Goal: Task Accomplishment & Management: Use online tool/utility

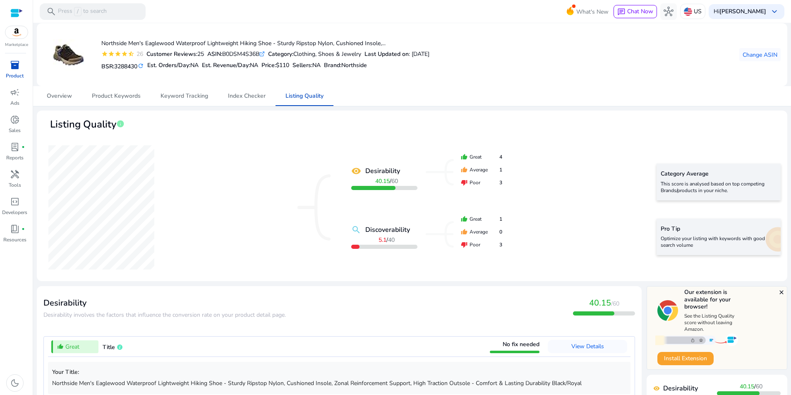
drag, startPoint x: 787, startPoint y: 195, endPoint x: 787, endPoint y: 199, distance: 4.2
click at [787, 199] on mat-sidenav-content "search Press / to search What's New chat Chat Now hub US Hi Jeff Thayer keyboar…" at bounding box center [412, 197] width 758 height 395
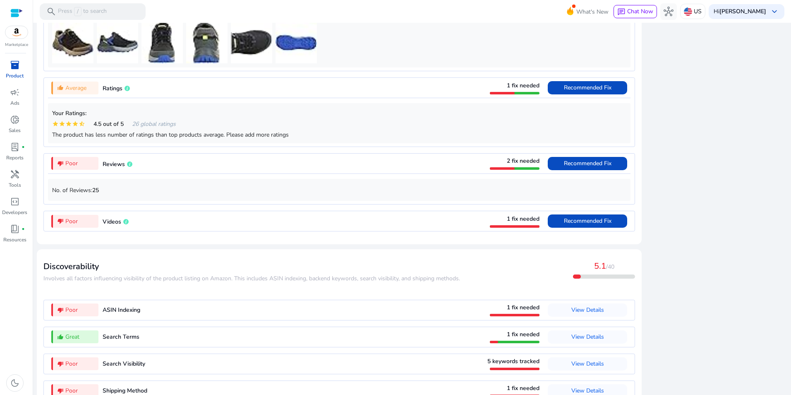
scroll to position [650, 0]
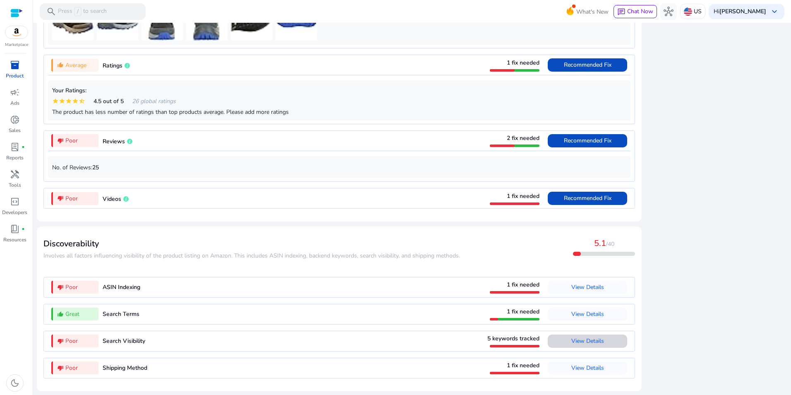
click at [591, 340] on span "View Details" at bounding box center [587, 341] width 33 height 8
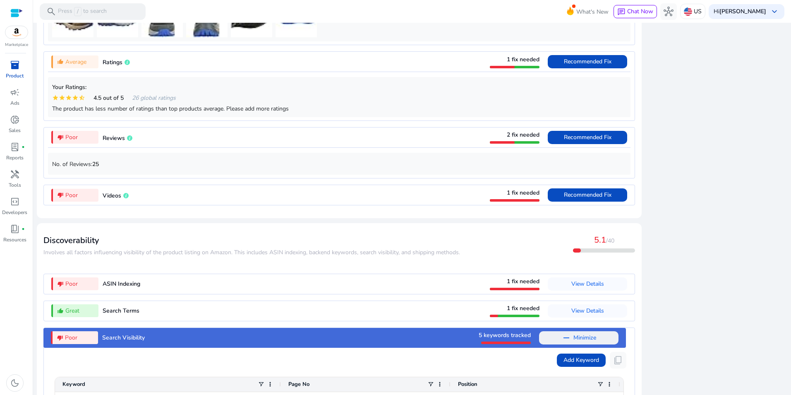
click at [720, 323] on div "close Our extension is available for your browser! See the Listing Quality scor…" at bounding box center [716, 108] width 141 height 945
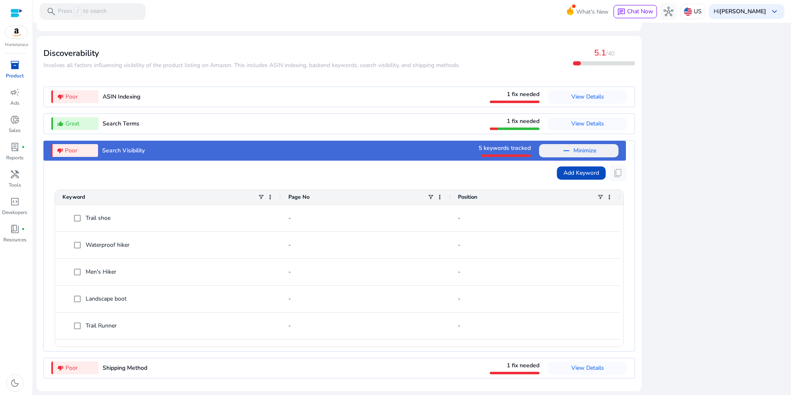
scroll to position [0, 0]
click at [601, 196] on span at bounding box center [600, 197] width 7 height 7
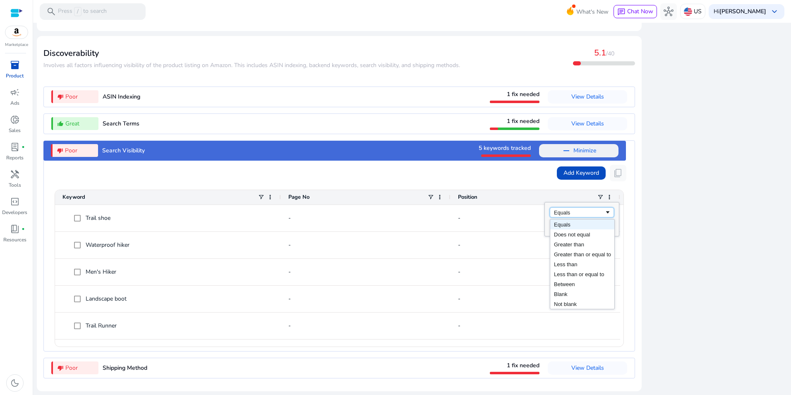
click at [608, 210] on span "Filtering operator" at bounding box center [607, 212] width 7 height 7
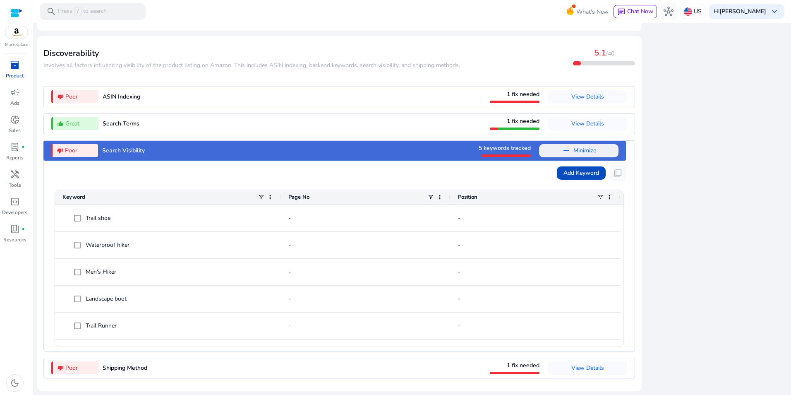
drag, startPoint x: 671, startPoint y: 202, endPoint x: 717, endPoint y: 201, distance: 45.9
click at [572, 170] on span "Add Keyword" at bounding box center [581, 172] width 36 height 9
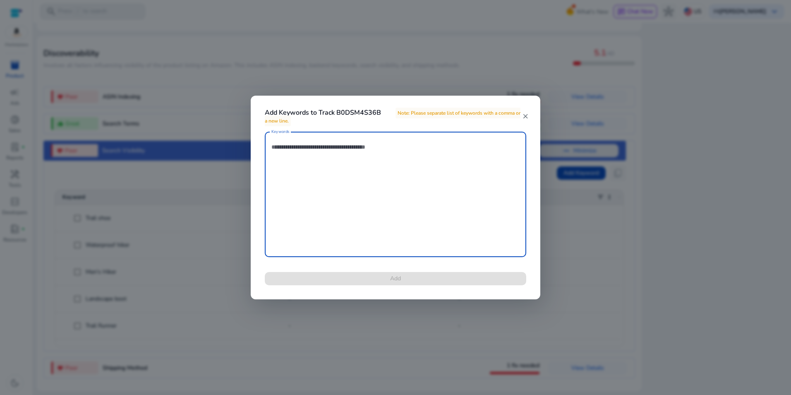
paste textarea "**********"
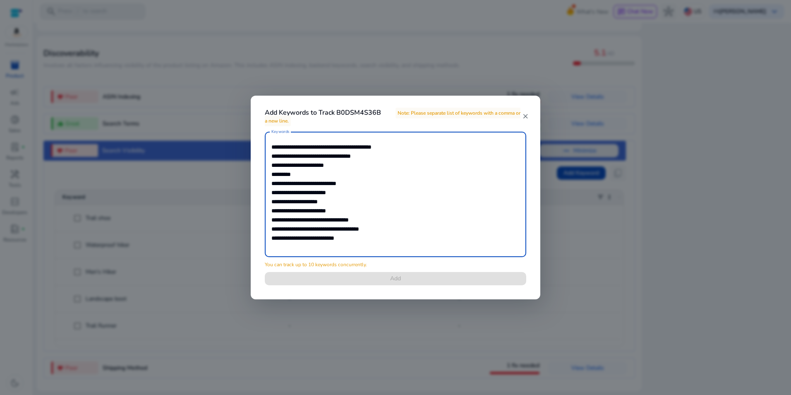
click at [333, 146] on textarea "**********" at bounding box center [395, 194] width 248 height 117
drag, startPoint x: 407, startPoint y: 241, endPoint x: 217, endPoint y: 236, distance: 189.9
click at [217, 236] on div "**********" at bounding box center [395, 197] width 791 height 395
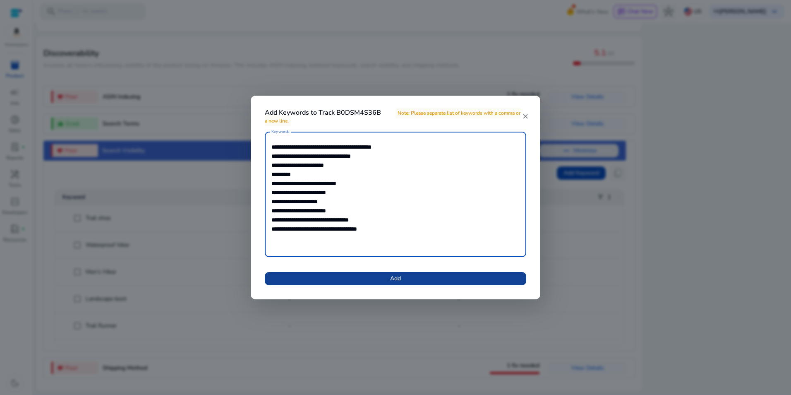
type textarea "**********"
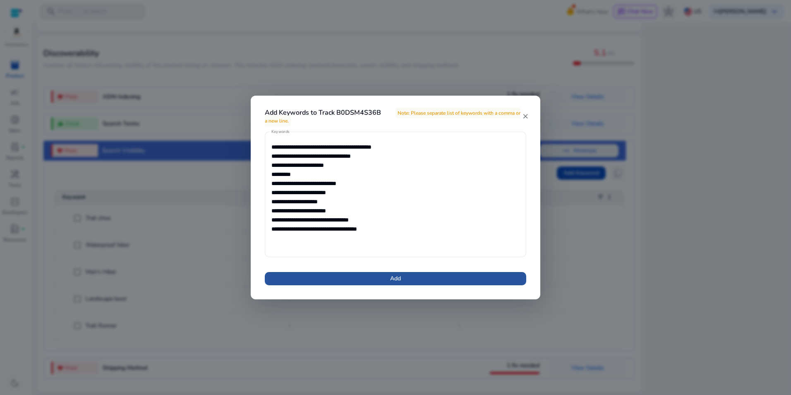
click at [455, 284] on span at bounding box center [395, 278] width 261 height 20
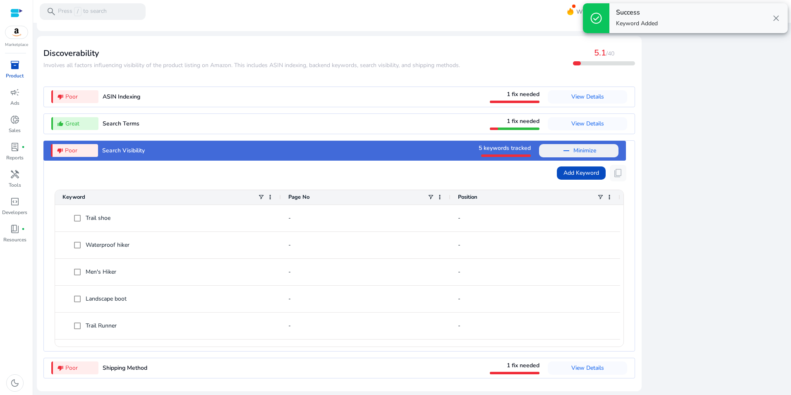
click at [775, 17] on span "close" at bounding box center [776, 18] width 10 height 10
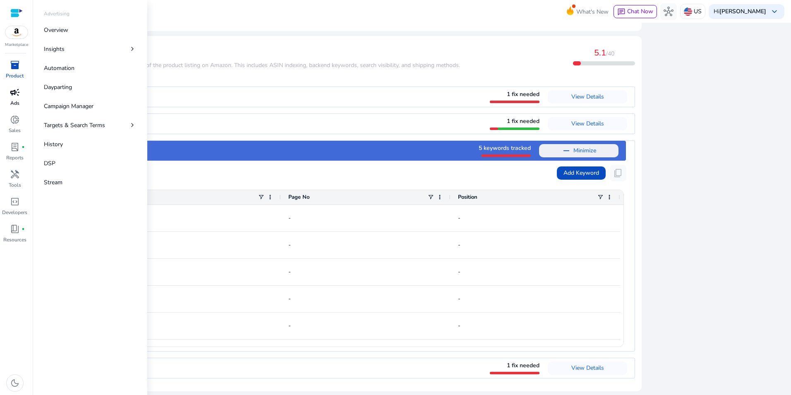
click at [13, 91] on span "campaign" at bounding box center [15, 92] width 10 height 10
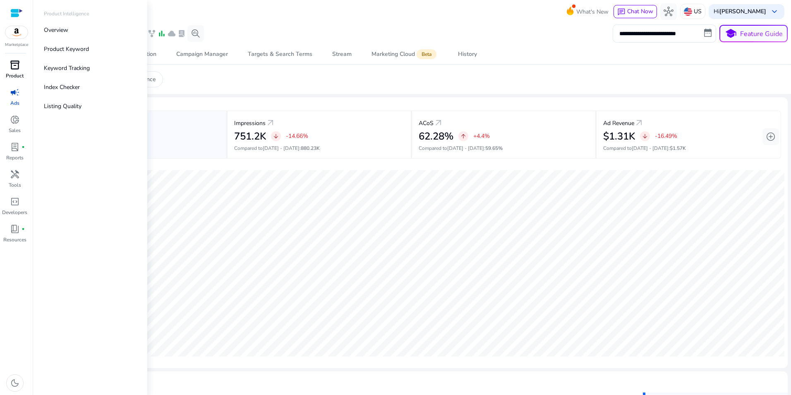
click at [18, 74] on p "Product" at bounding box center [15, 75] width 18 height 7
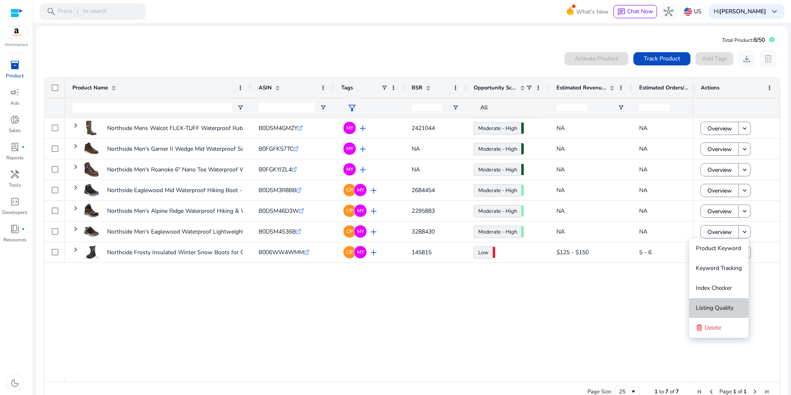
click at [726, 304] on span "Listing Quality" at bounding box center [715, 308] width 38 height 8
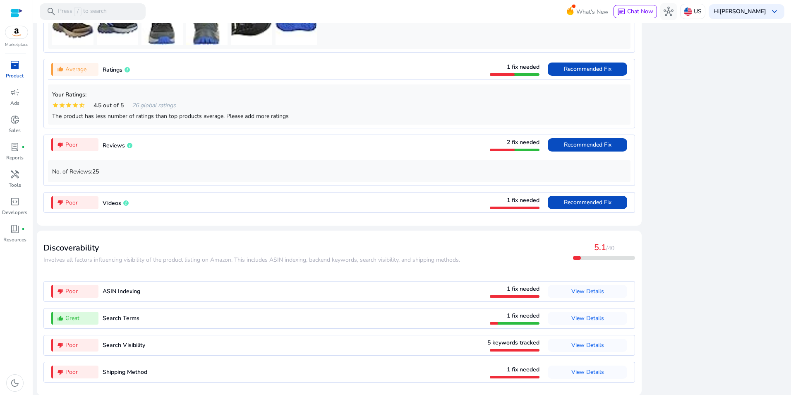
scroll to position [650, 0]
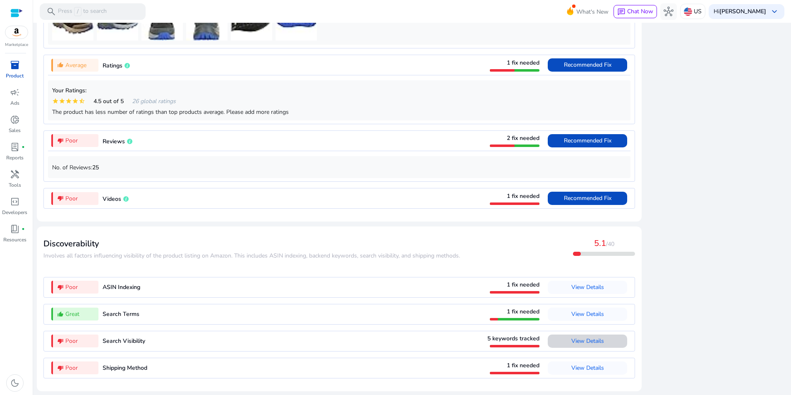
click at [588, 342] on span "View Details" at bounding box center [587, 341] width 33 height 8
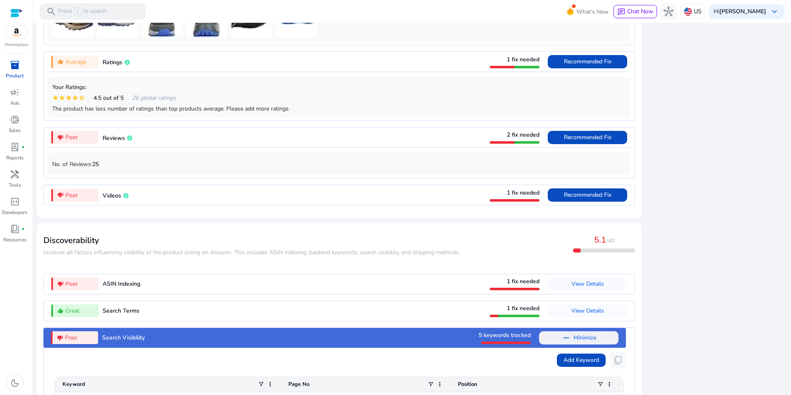
click at [725, 306] on div "close Our extension is available for your browser! See the Listing Quality scor…" at bounding box center [716, 108] width 141 height 945
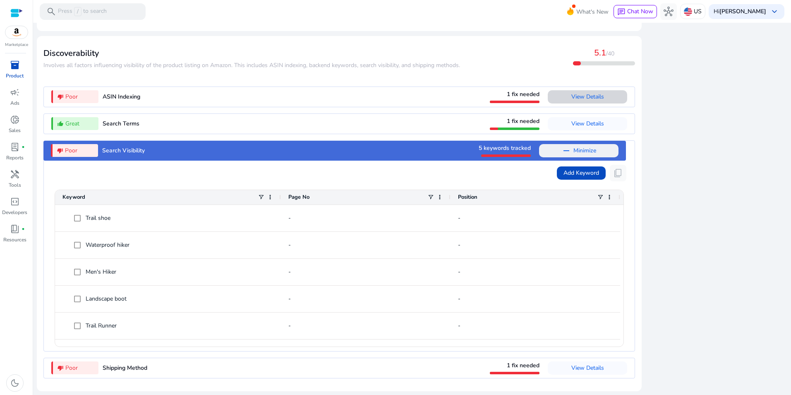
click at [579, 101] on span "View Details" at bounding box center [587, 96] width 33 height 13
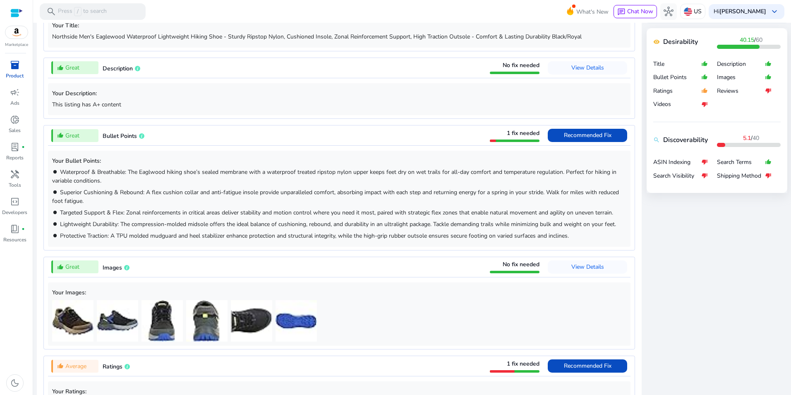
scroll to position [1, 0]
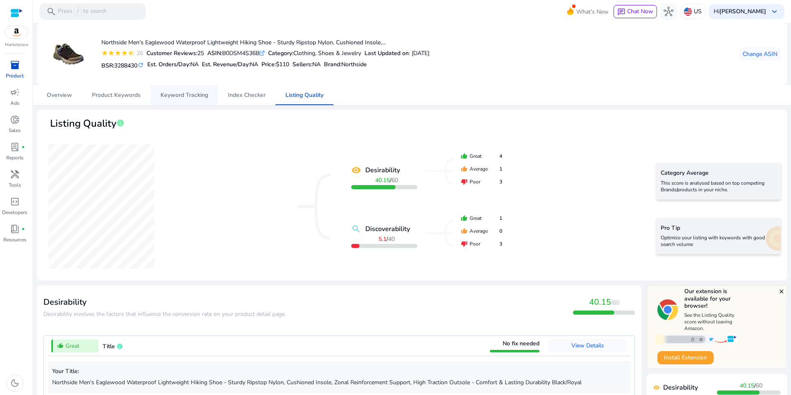
click at [190, 92] on span "Keyword Tracking" at bounding box center [184, 95] width 48 height 6
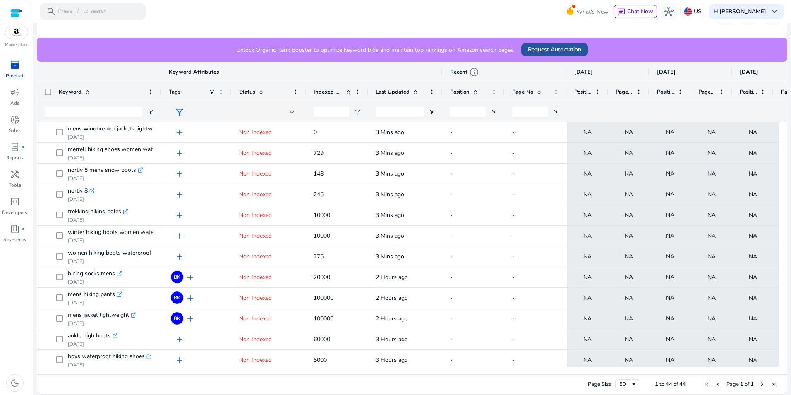
click at [551, 53] on span "Request Automation" at bounding box center [554, 49] width 53 height 9
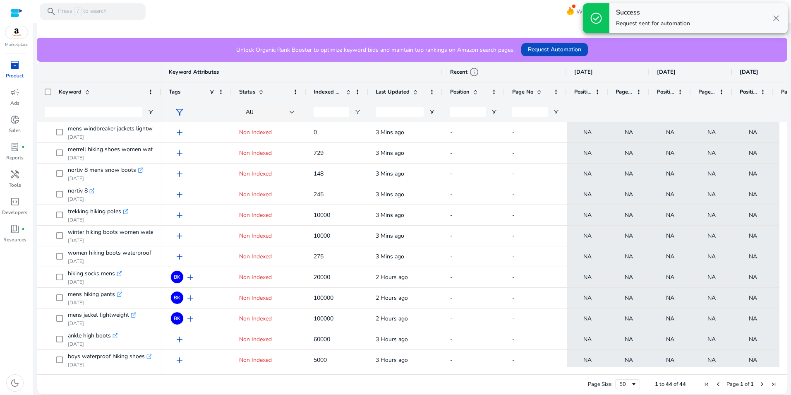
click at [776, 17] on span "close" at bounding box center [776, 18] width 10 height 10
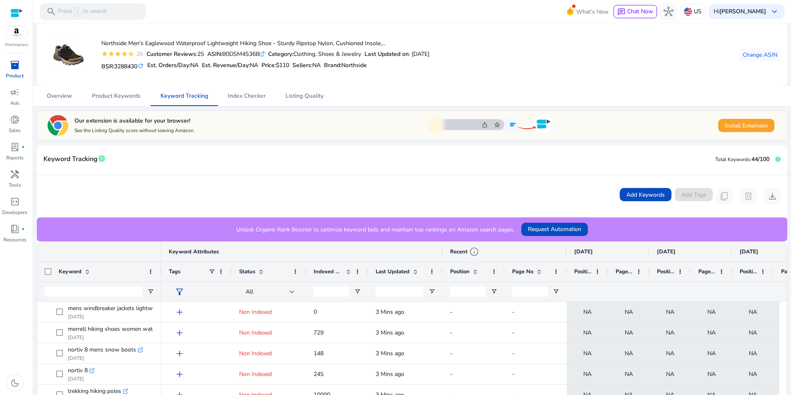
click at [372, 188] on div "Add Keywords Add Tags content_copy delete download" at bounding box center [411, 196] width 737 height 17
click at [112, 96] on span "Product Keywords" at bounding box center [116, 96] width 49 height 6
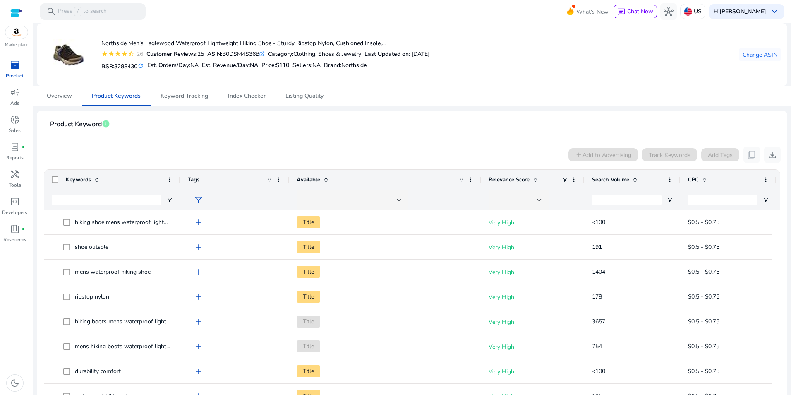
click at [631, 179] on span at bounding box center [634, 179] width 7 height 7
click at [634, 177] on span at bounding box center [634, 179] width 7 height 7
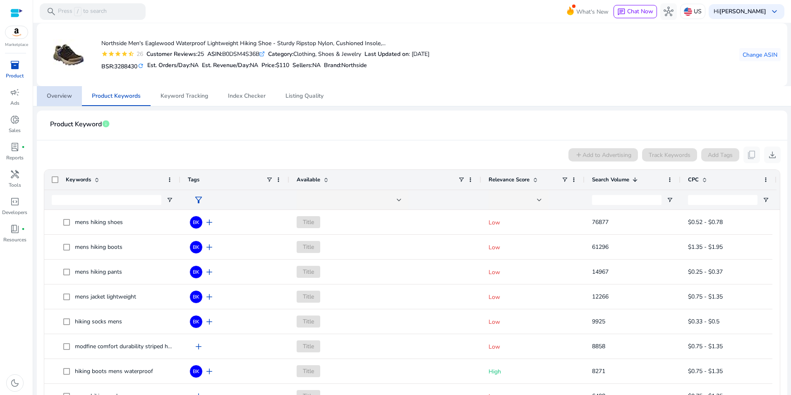
click at [66, 98] on span "Overview" at bounding box center [59, 96] width 25 height 6
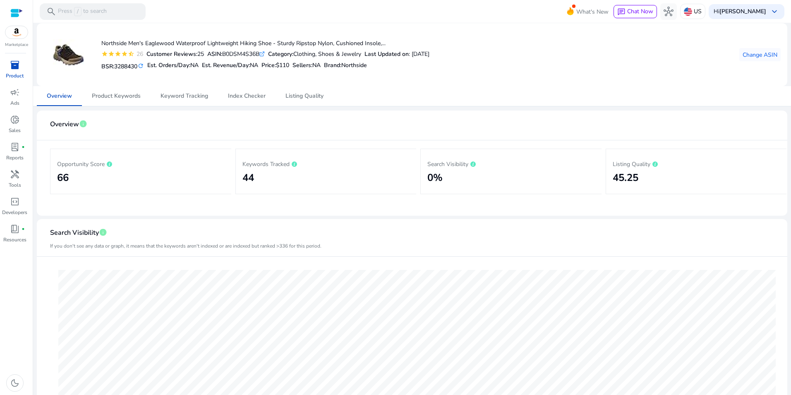
click at [17, 64] on span "inventory_2" at bounding box center [15, 65] width 10 height 10
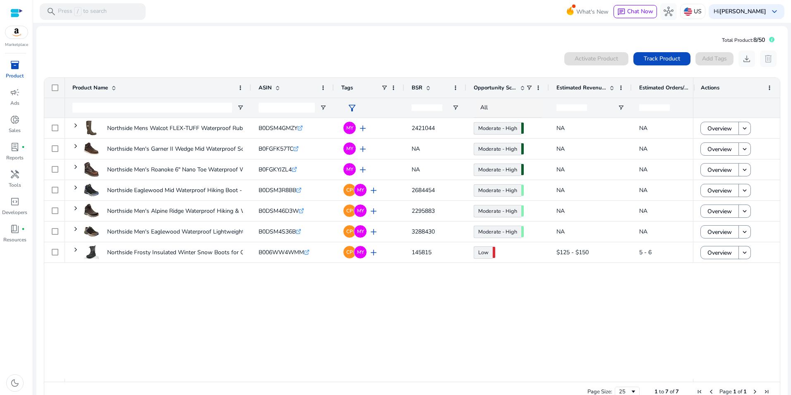
drag, startPoint x: 294, startPoint y: 317, endPoint x: 98, endPoint y: 261, distance: 203.5
click at [292, 316] on div "Northside Mens Walcot FLEX-TUFF Waterproof Rubber Boot- All-Day... B0DSM4GMZY .…" at bounding box center [379, 248] width 628 height 261
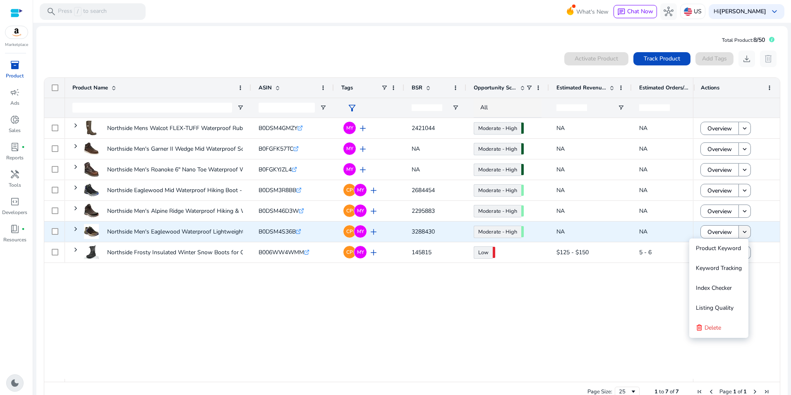
click at [741, 233] on mat-icon "keyboard_arrow_down" at bounding box center [744, 231] width 7 height 7
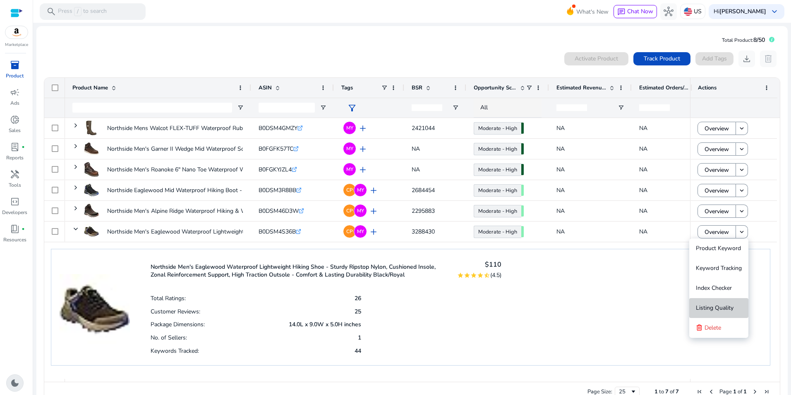
click at [710, 305] on span "Listing Quality" at bounding box center [715, 308] width 38 height 8
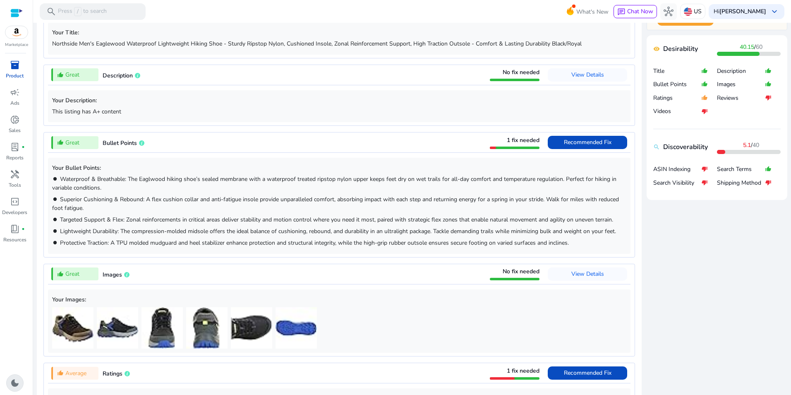
scroll to position [340, 0]
click at [584, 137] on span "Recommended Fix" at bounding box center [588, 141] width 48 height 13
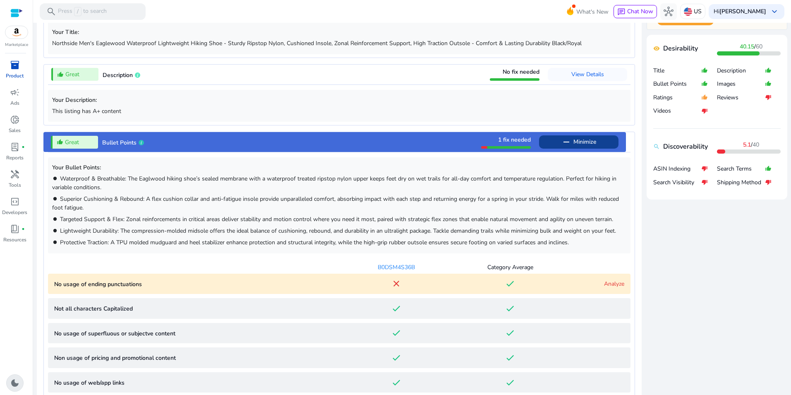
scroll to position [471, 0]
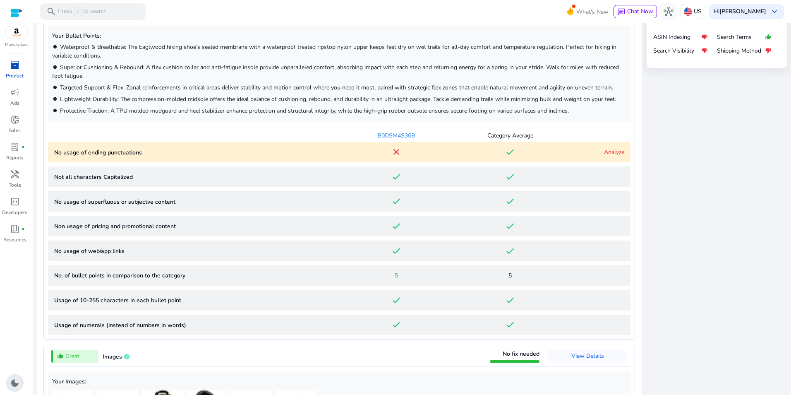
click at [617, 152] on link "Analyze" at bounding box center [614, 152] width 20 height 8
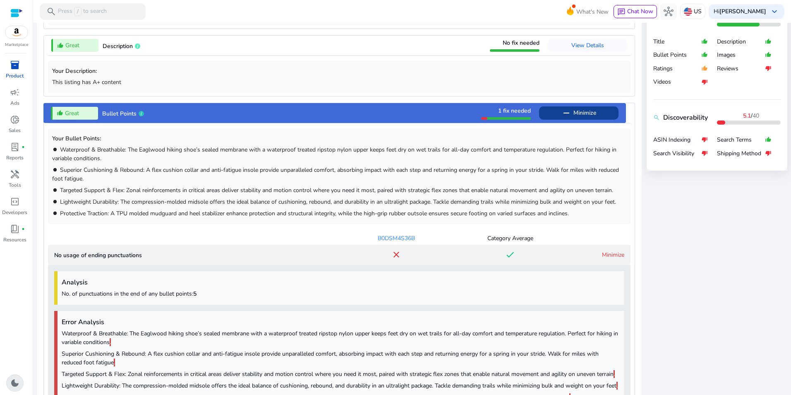
scroll to position [358, 0]
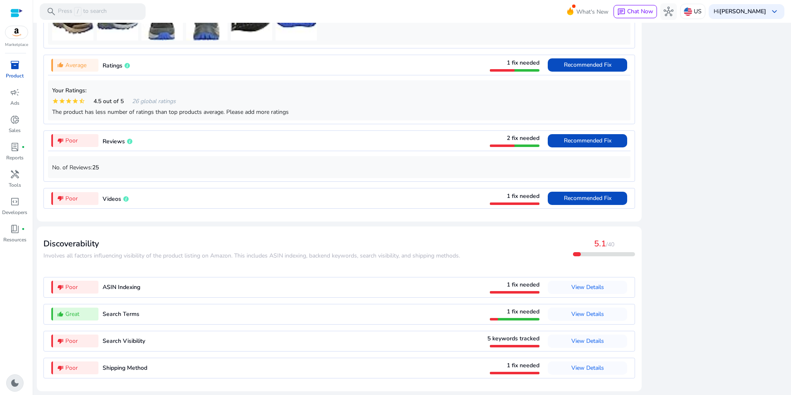
scroll to position [1070, 0]
click at [79, 338] on div "thumb_down_alt Poor" at bounding box center [74, 340] width 47 height 13
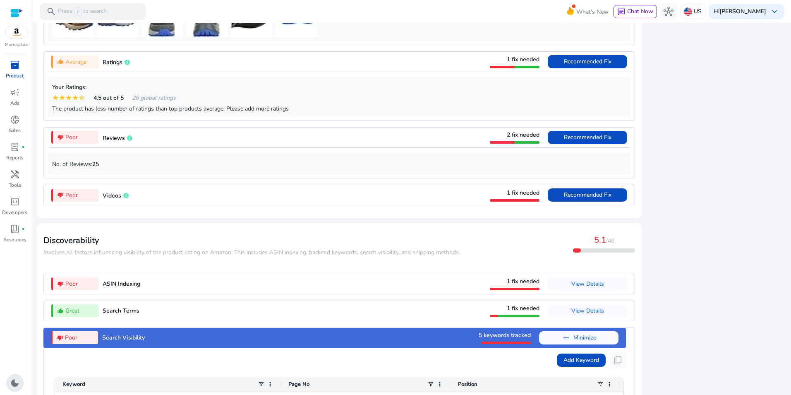
scroll to position [840, 0]
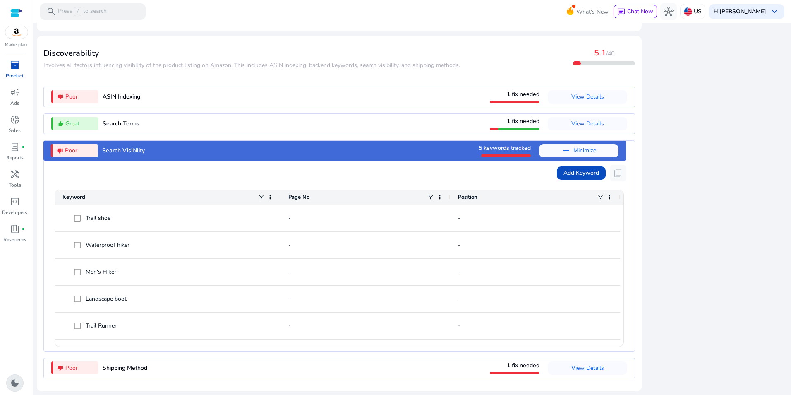
drag, startPoint x: 787, startPoint y: 277, endPoint x: 600, endPoint y: 282, distance: 187.0
click at [789, 292] on mat-sidenav-content "search Press / to search What's New chat Chat Now hub US Hi Jeff Thayer keyboar…" at bounding box center [412, 197] width 758 height 395
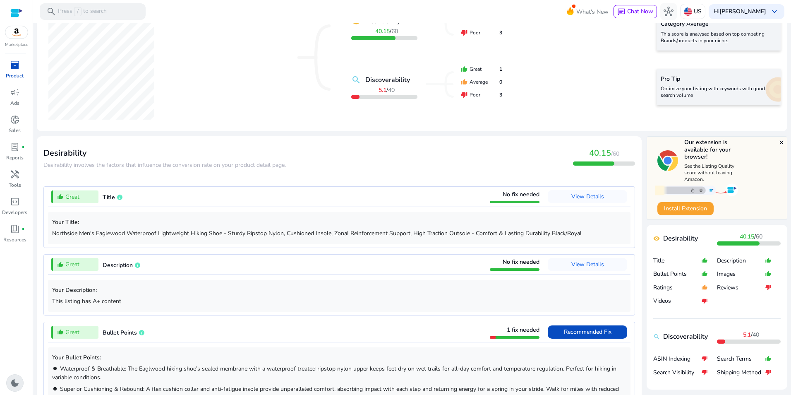
scroll to position [0, 0]
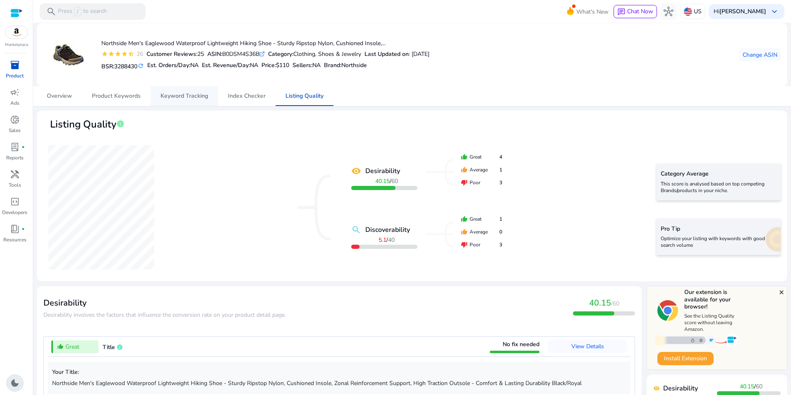
click at [166, 98] on span "Keyword Tracking" at bounding box center [184, 96] width 48 height 6
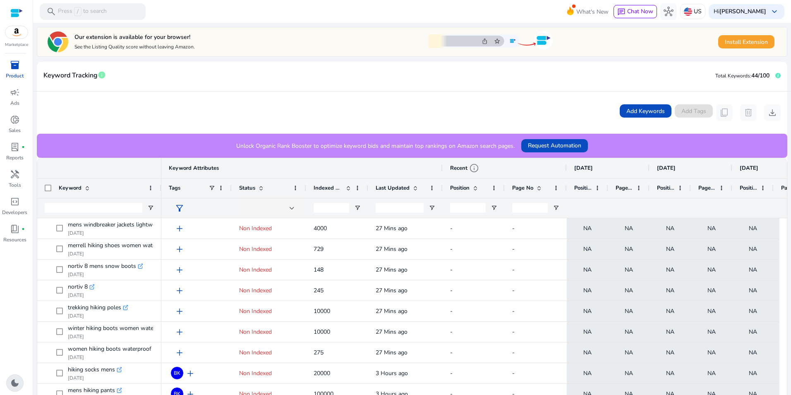
scroll to position [91, 0]
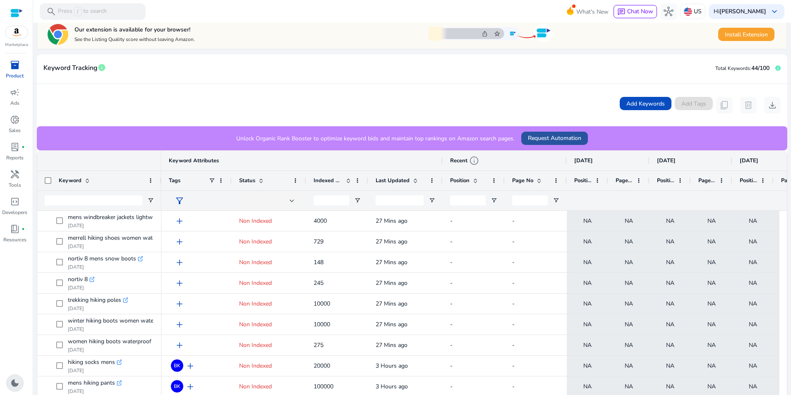
click at [553, 137] on span "Request Automation" at bounding box center [554, 138] width 53 height 9
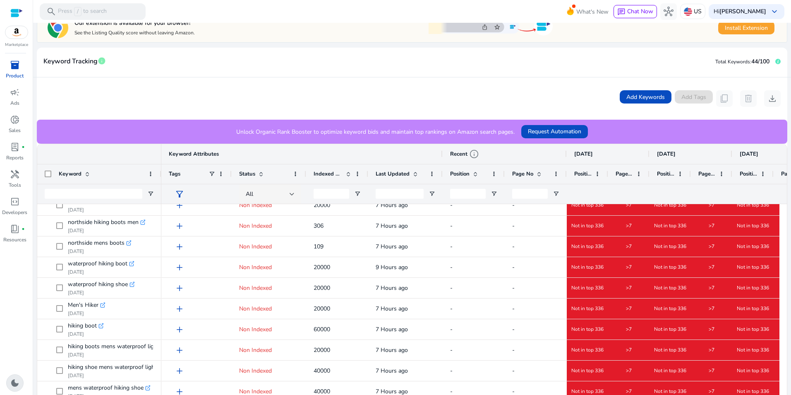
scroll to position [93, 0]
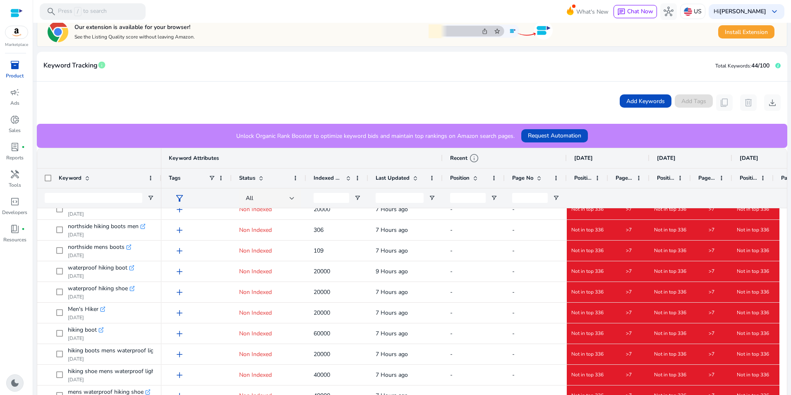
click at [503, 104] on div "Add Keywords Add Tags content_copy delete download" at bounding box center [411, 102] width 737 height 17
click at [543, 106] on div "Add Keywords Add Tags content_copy delete download" at bounding box center [411, 102] width 737 height 17
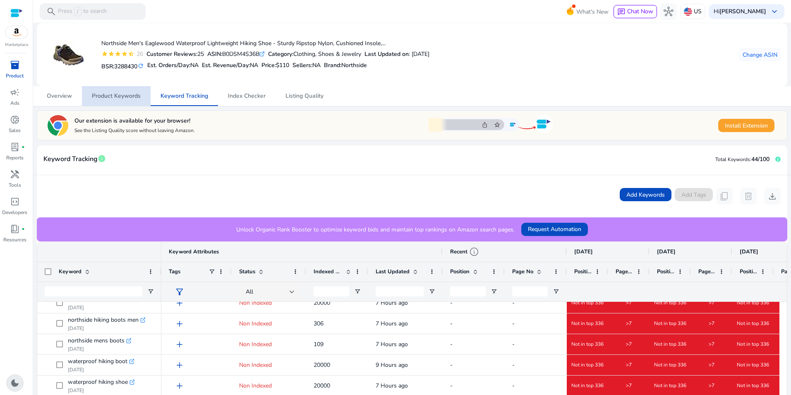
click at [124, 94] on span "Product Keywords" at bounding box center [116, 96] width 49 height 6
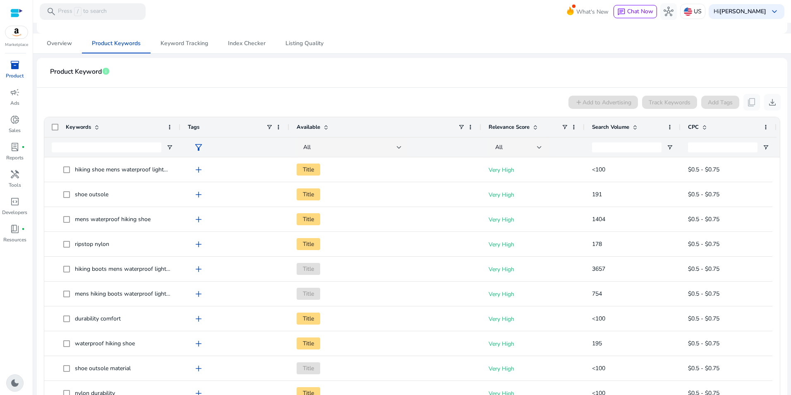
scroll to position [59, 0]
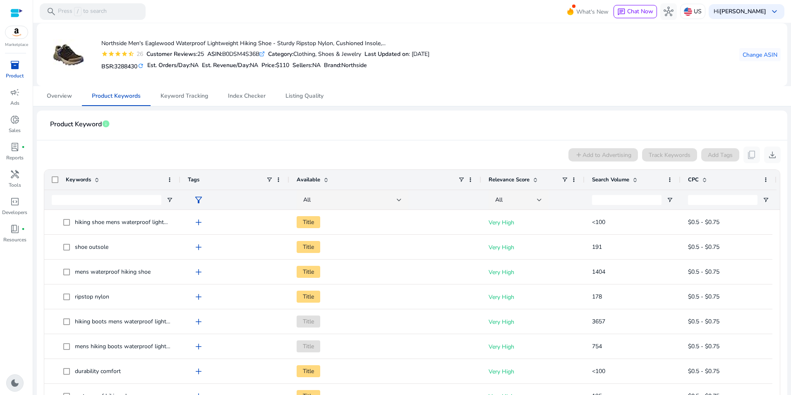
scroll to position [59, 0]
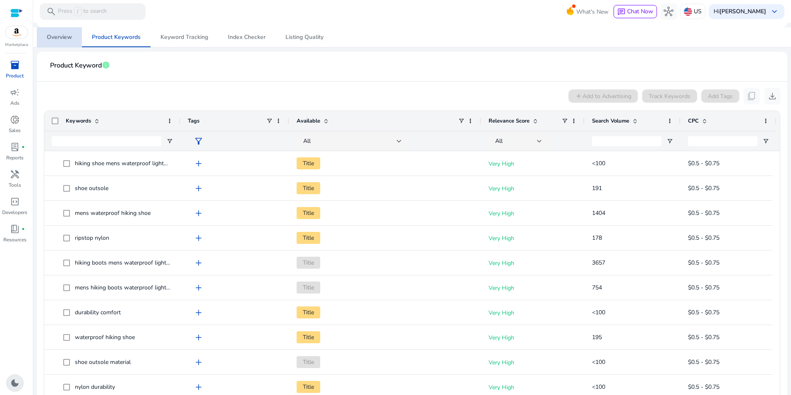
click at [59, 36] on span "Overview" at bounding box center [59, 37] width 25 height 6
